Goal: Use online tool/utility

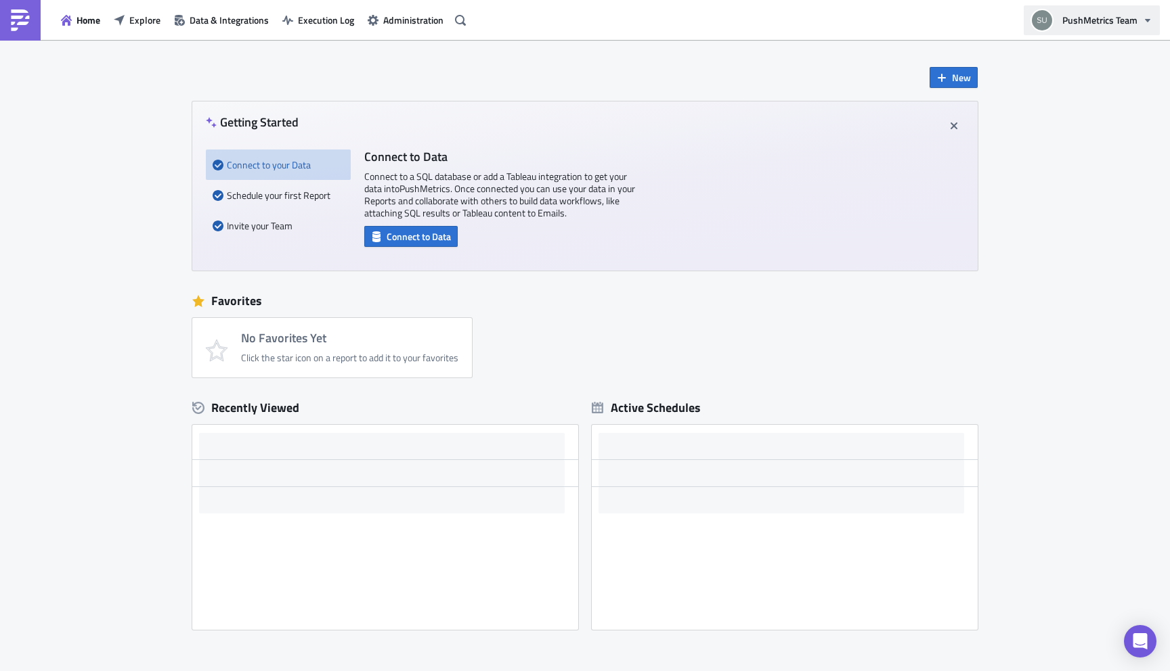
click at [1151, 21] on icon "button" at bounding box center [1147, 20] width 11 height 11
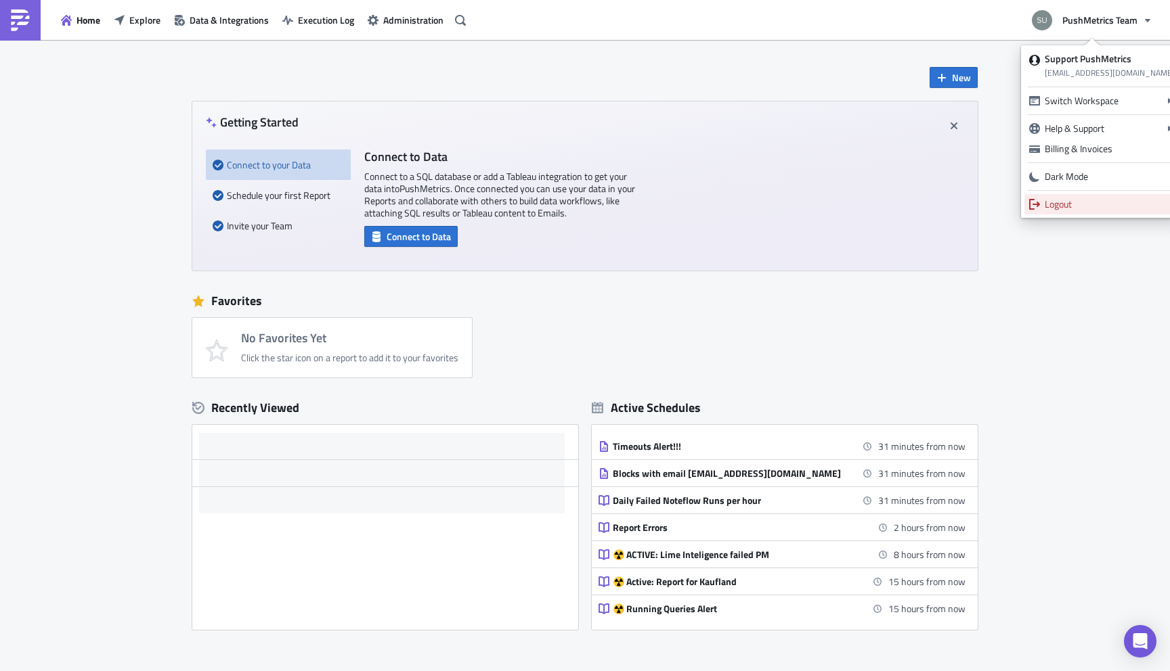
click at [1071, 208] on div "Logout" at bounding box center [1109, 205] width 130 height 14
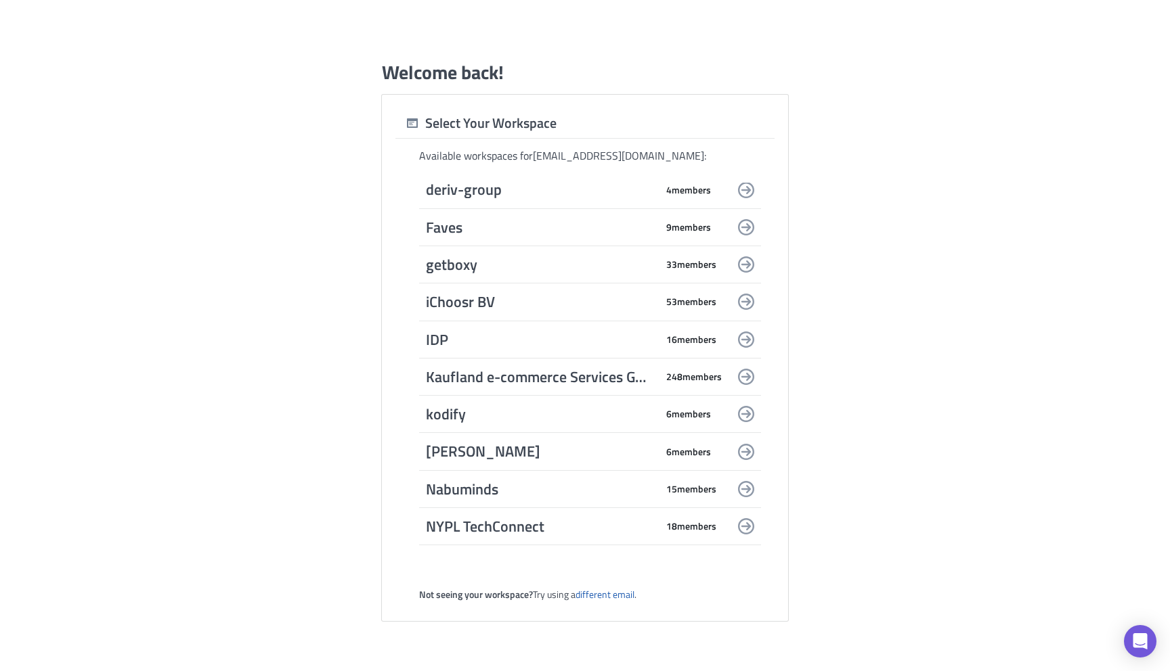
scroll to position [1387, 0]
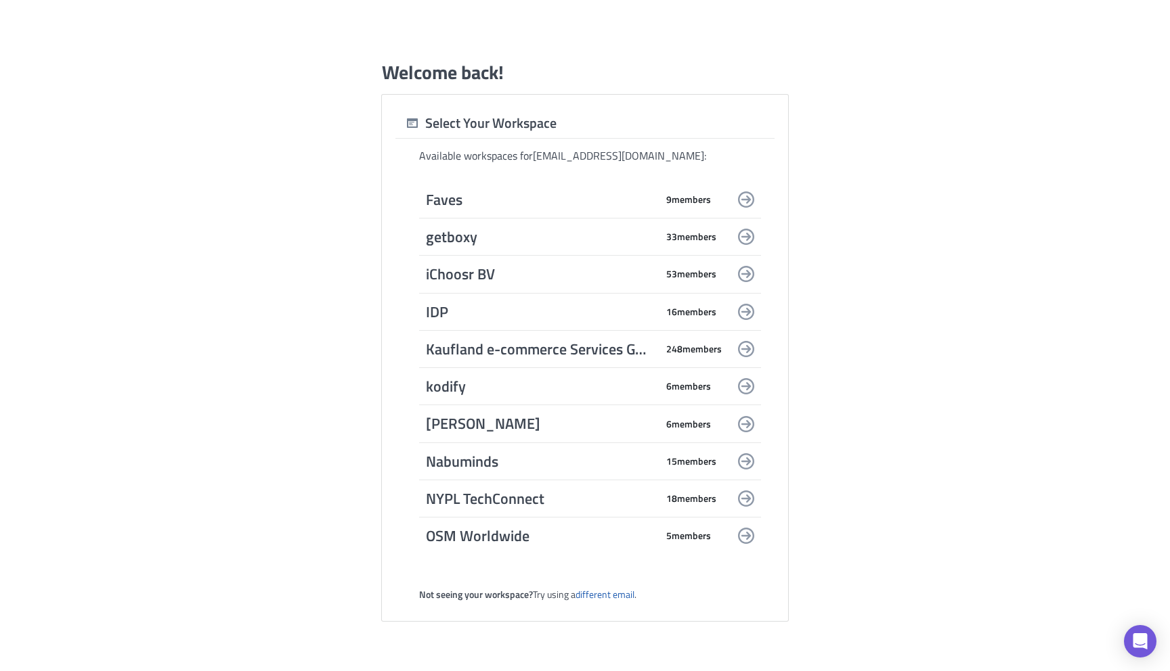
click at [548, 348] on span "Kaufland e-commerce Services GmbH & Co. KG" at bounding box center [541, 349] width 230 height 19
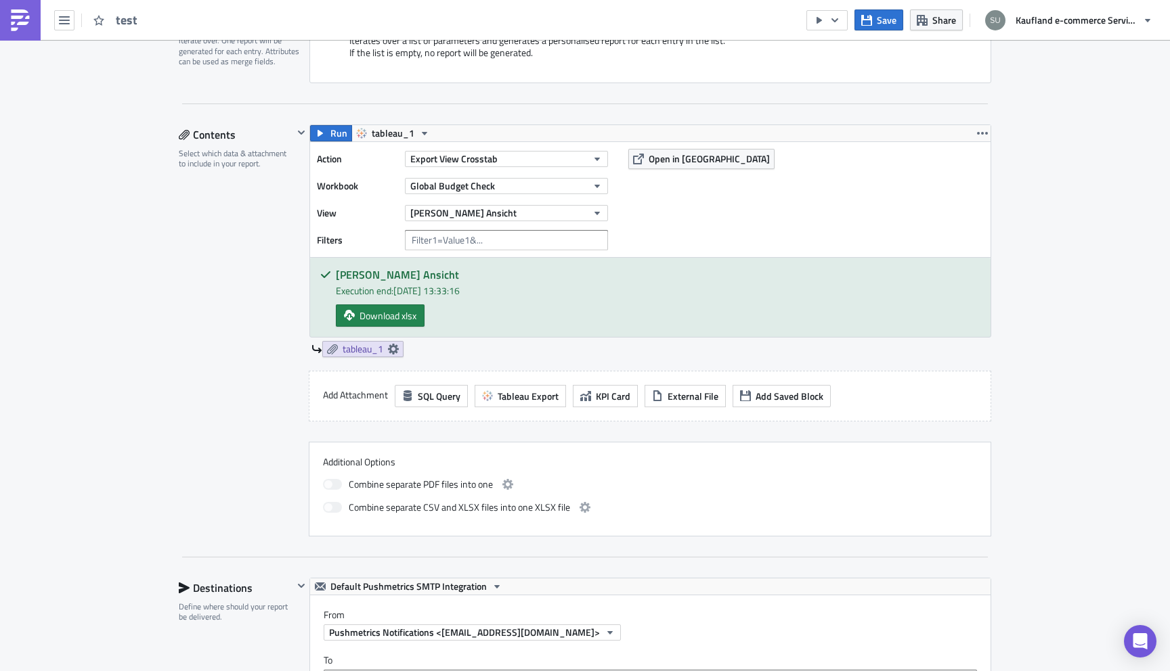
scroll to position [330, 0]
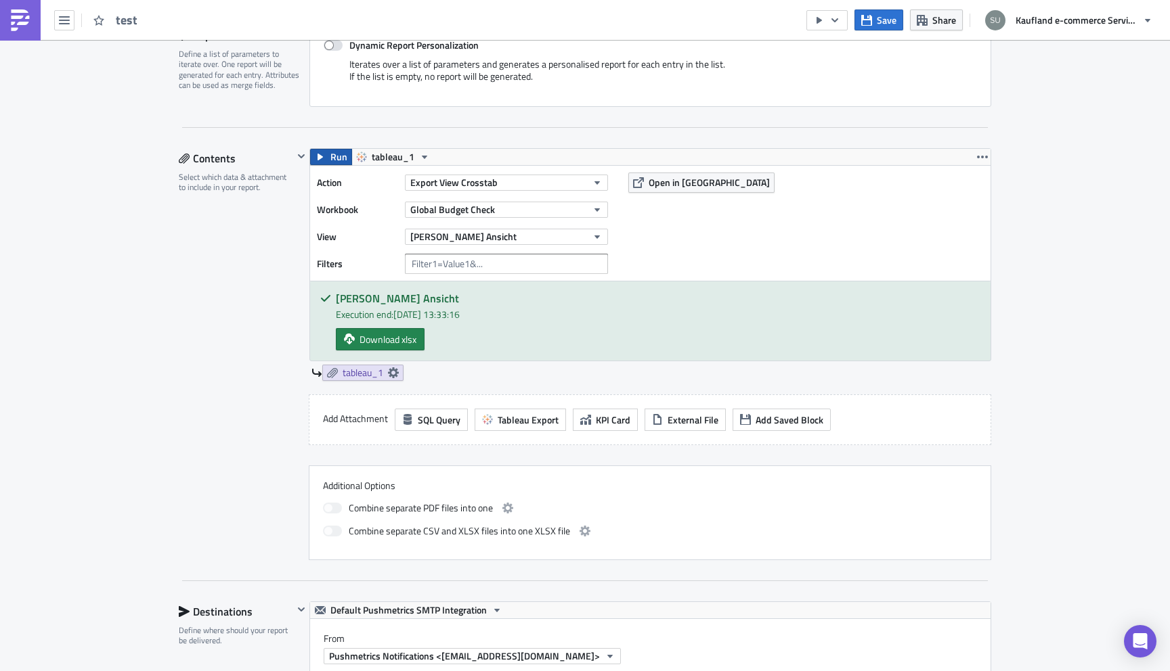
click at [330, 154] on span "Run" at bounding box center [338, 157] width 17 height 16
click at [401, 342] on span "Download xlsx" at bounding box center [387, 339] width 57 height 14
